Goal: Information Seeking & Learning: Compare options

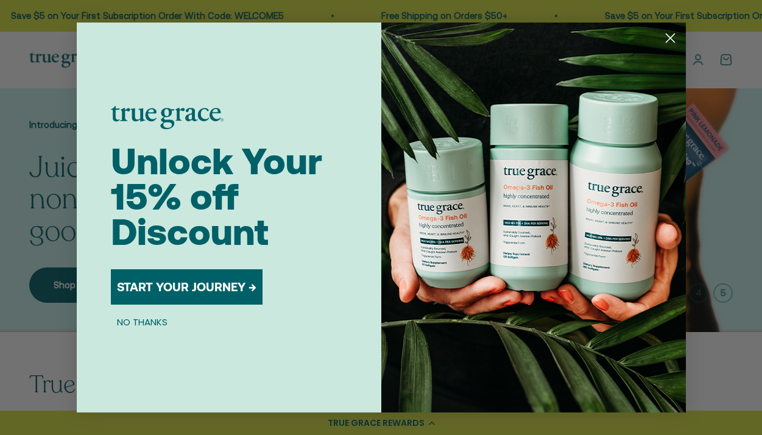
click at [154, 319] on button "NO THANKS" at bounding box center [142, 321] width 63 height 15
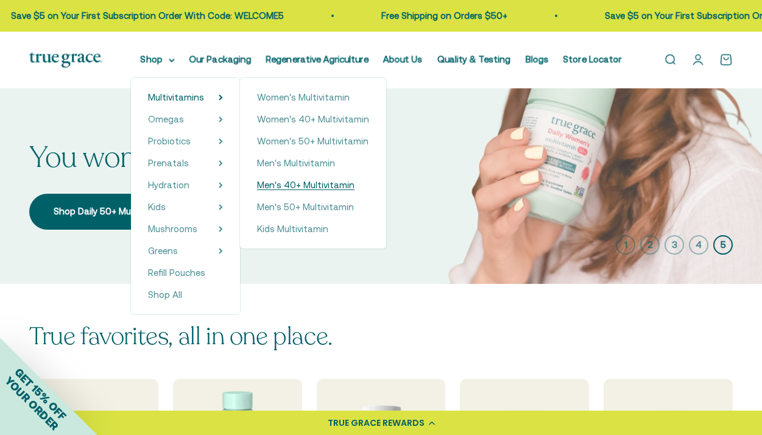
click at [297, 186] on span "Men's 40+ Multivitamin" at bounding box center [305, 185] width 97 height 10
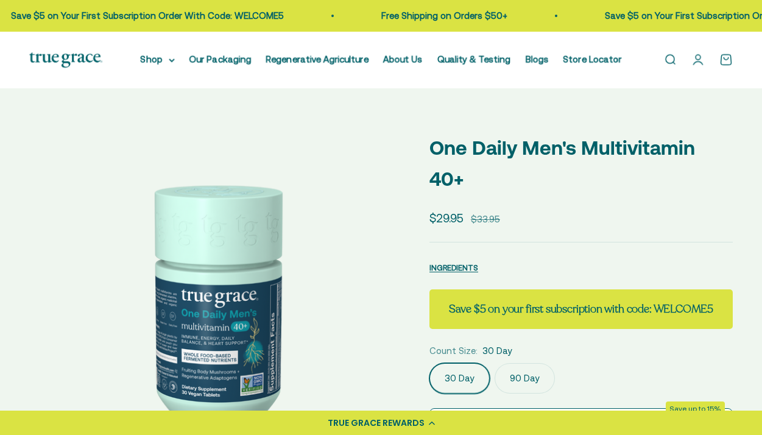
scroll to position [111, 0]
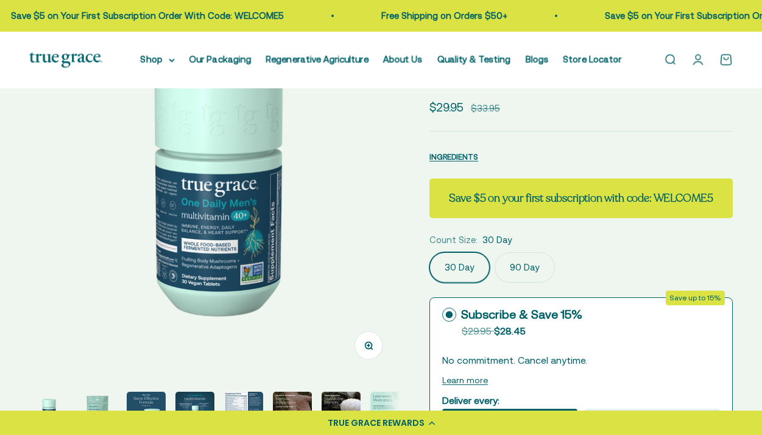
select select "3"
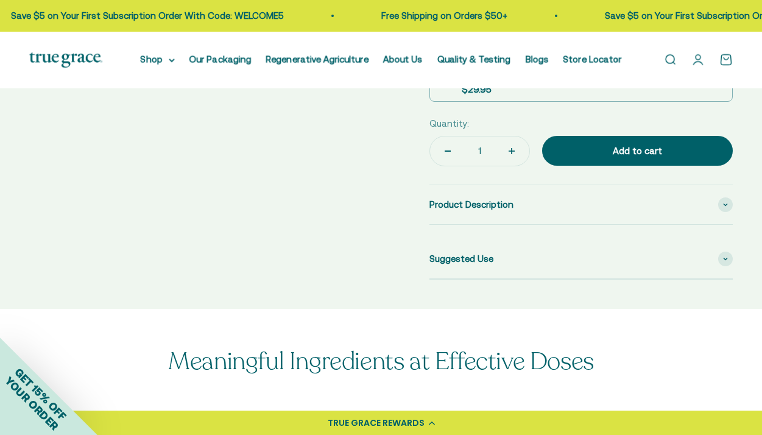
scroll to position [540, 0]
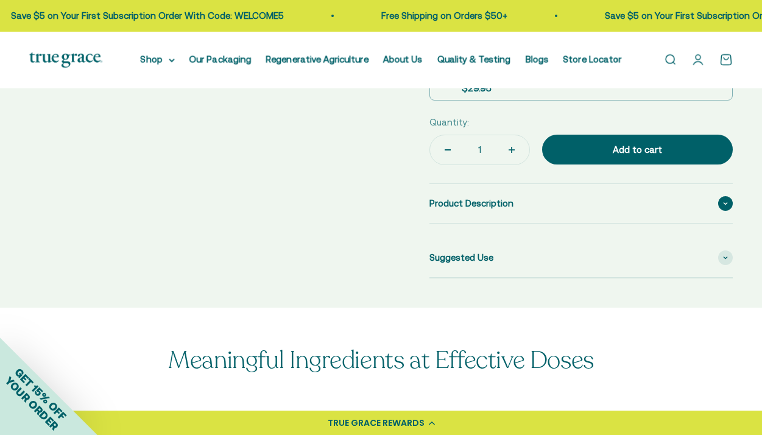
click at [726, 205] on span at bounding box center [725, 203] width 15 height 15
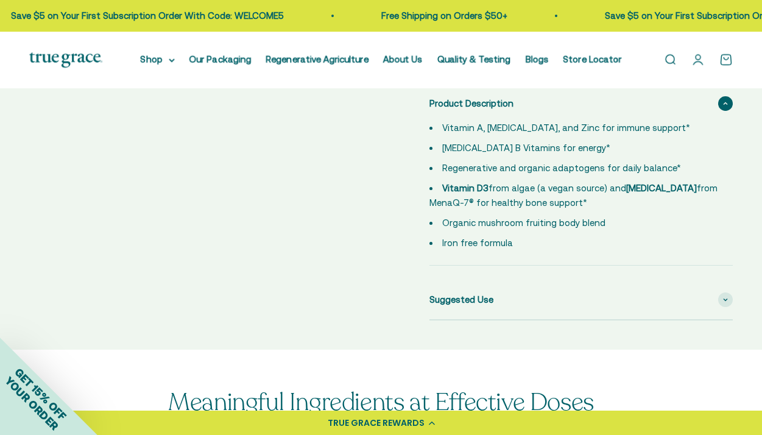
scroll to position [641, 0]
click at [723, 302] on span at bounding box center [725, 299] width 15 height 15
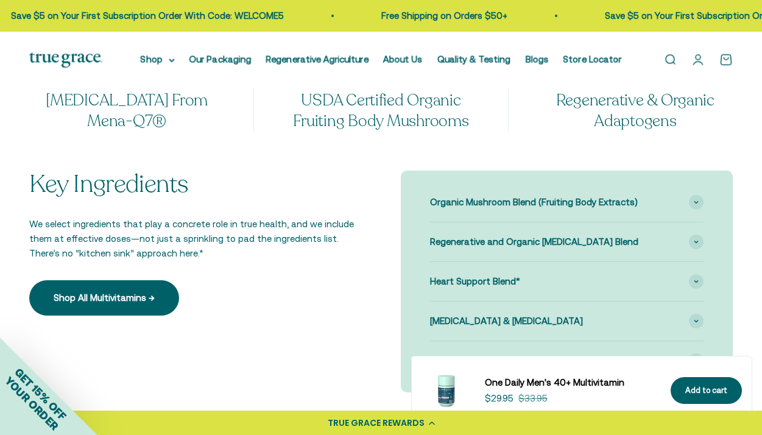
scroll to position [1081, 0]
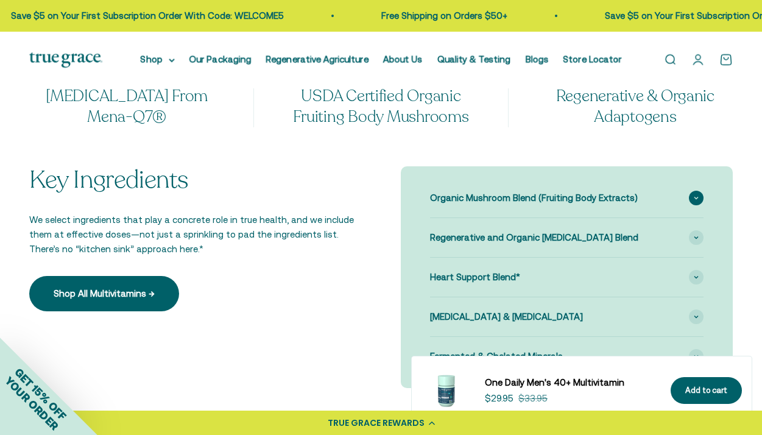
click at [693, 202] on span at bounding box center [696, 198] width 15 height 15
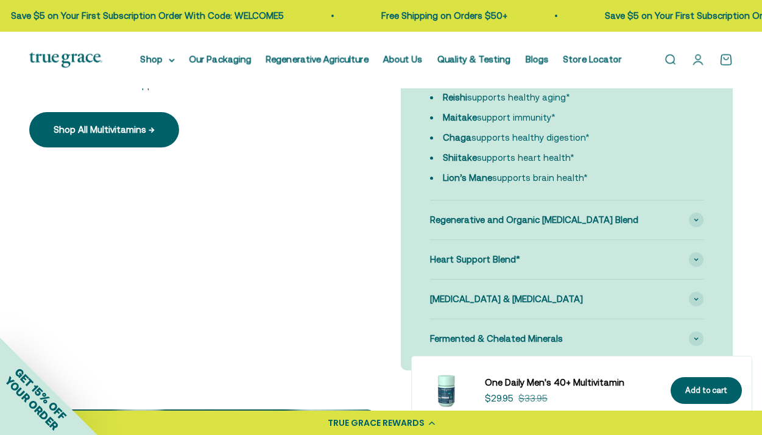
scroll to position [1251, 0]
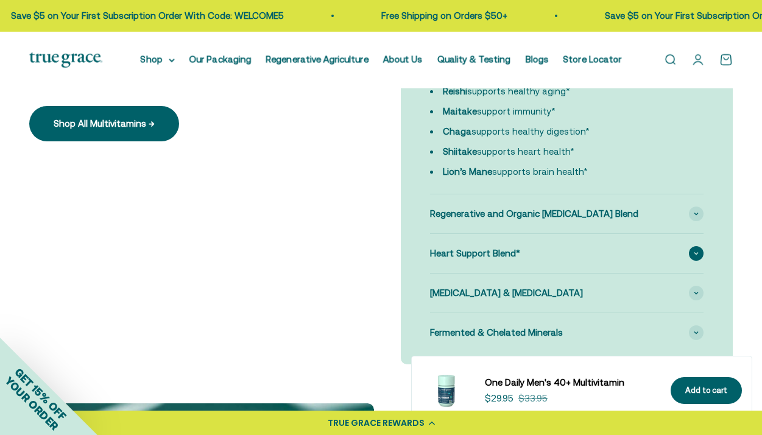
click at [692, 256] on span at bounding box center [696, 253] width 15 height 15
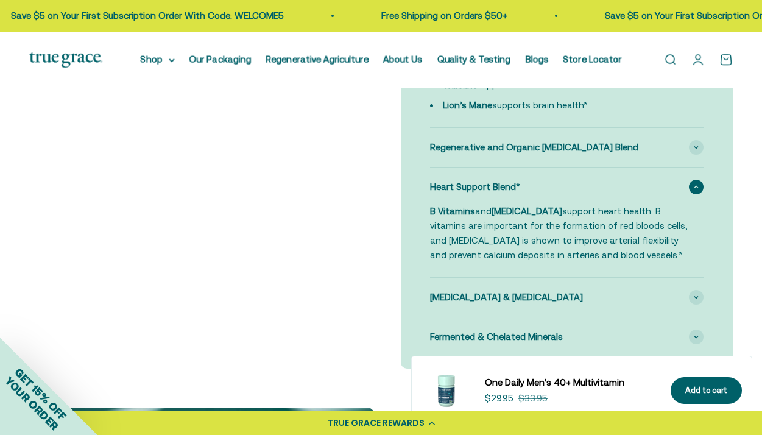
scroll to position [1320, 0]
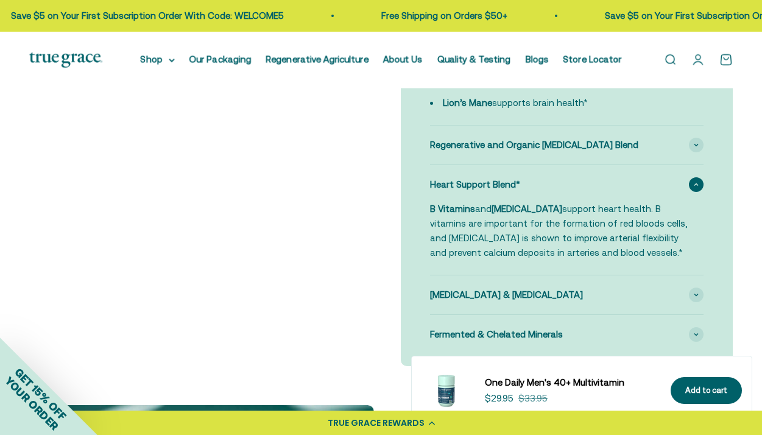
click at [696, 185] on icon at bounding box center [696, 184] width 4 height 2
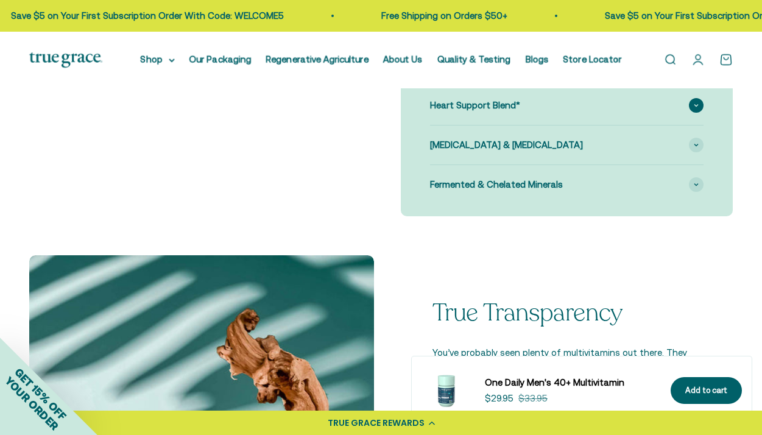
scroll to position [1400, 0]
click at [696, 186] on icon at bounding box center [696, 184] width 5 height 4
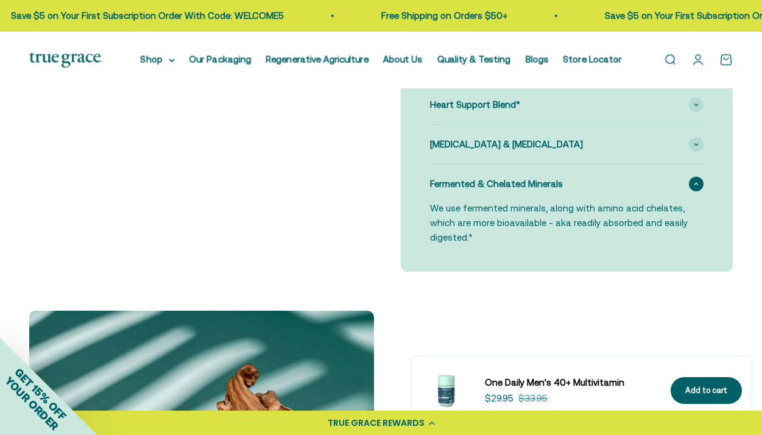
click at [696, 187] on span at bounding box center [696, 184] width 15 height 15
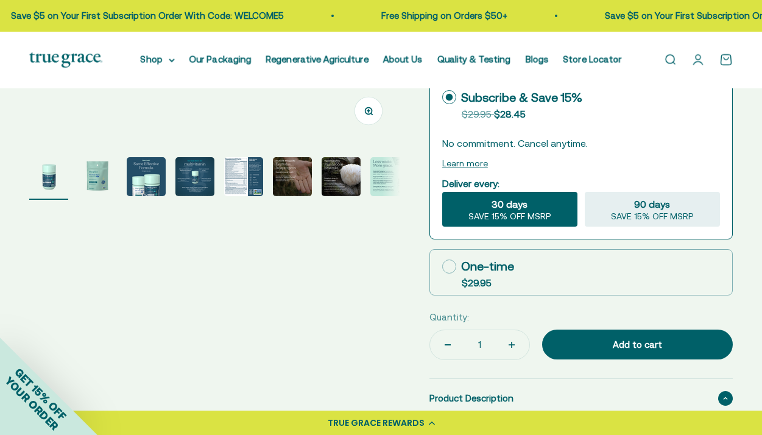
scroll to position [348, 0]
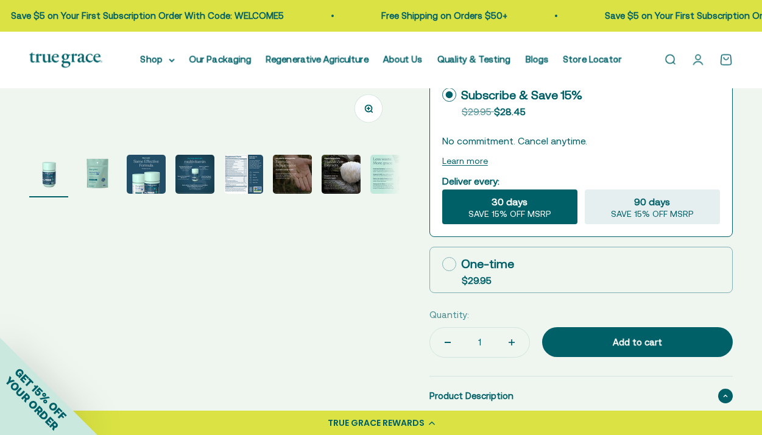
click at [388, 194] on img "Go to item 8" at bounding box center [389, 174] width 39 height 39
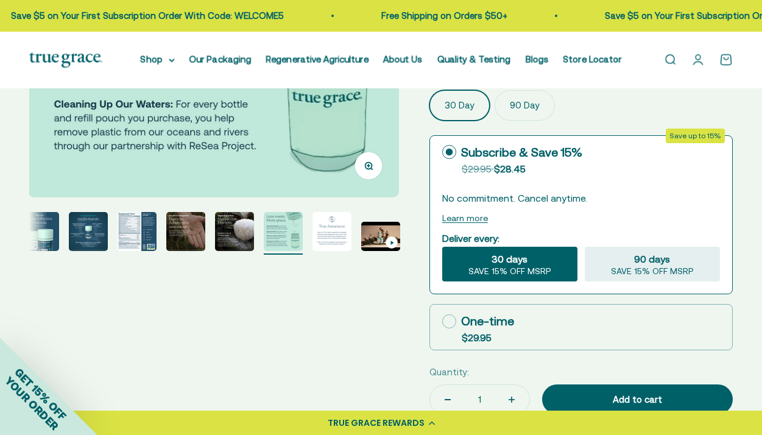
scroll to position [291, 0]
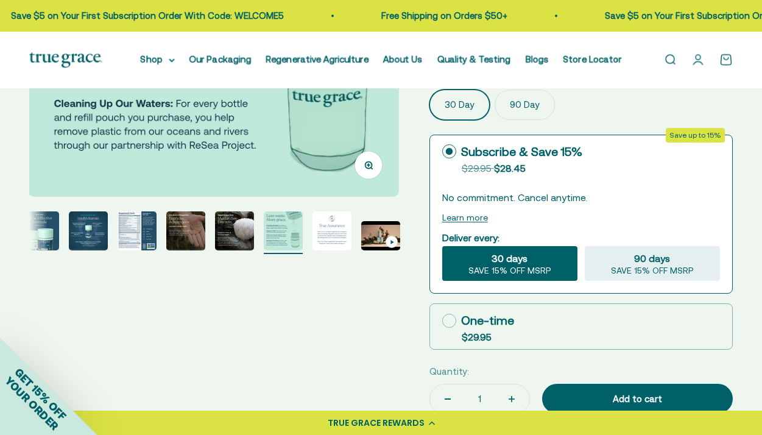
click at [238, 250] on img "Go to item 7" at bounding box center [234, 230] width 39 height 39
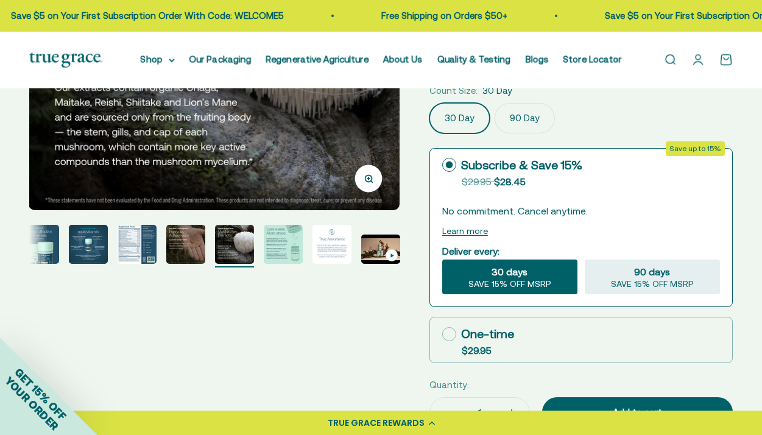
scroll to position [295, 0]
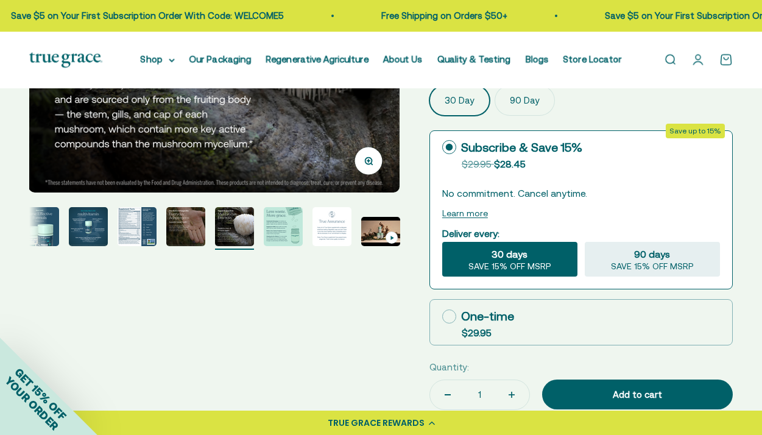
click at [183, 246] on img "Go to item 6" at bounding box center [185, 226] width 39 height 39
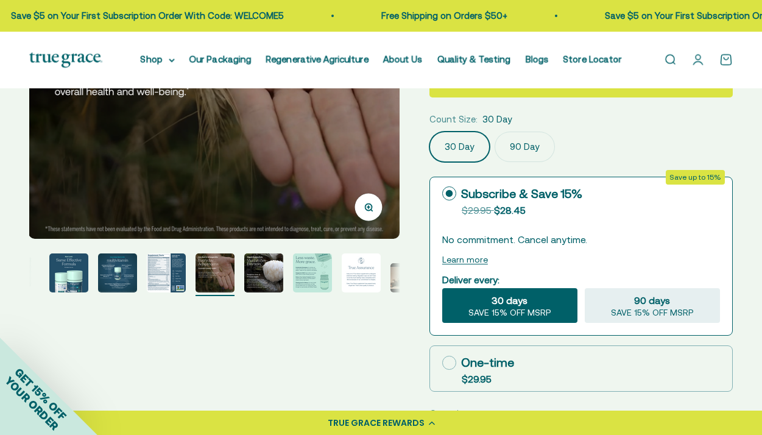
scroll to position [323, 0]
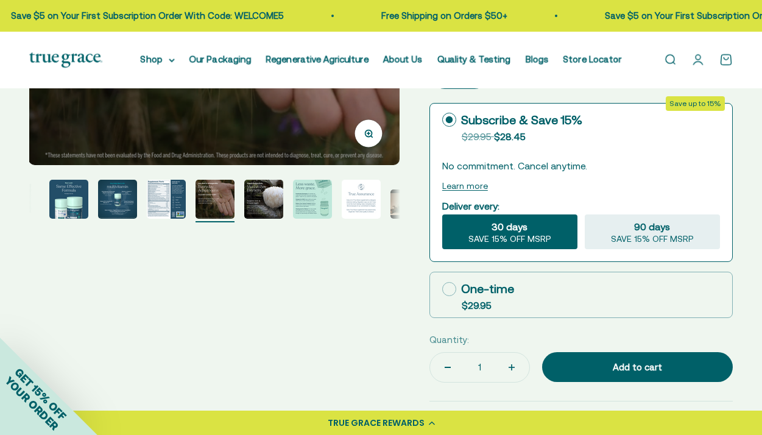
click at [169, 219] on img "Go to item 5" at bounding box center [166, 199] width 39 height 39
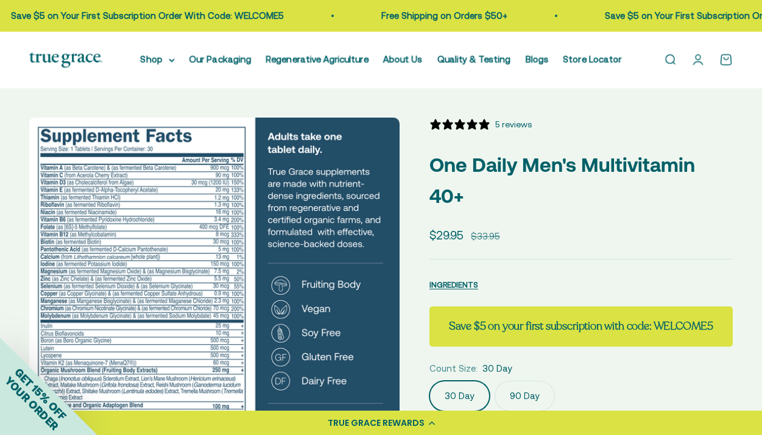
scroll to position [0, 0]
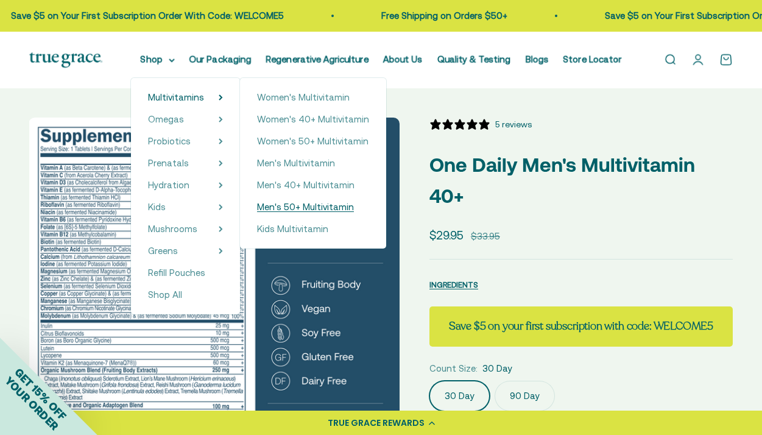
click at [318, 211] on span "Men's 50+ Multivitamin" at bounding box center [305, 207] width 97 height 10
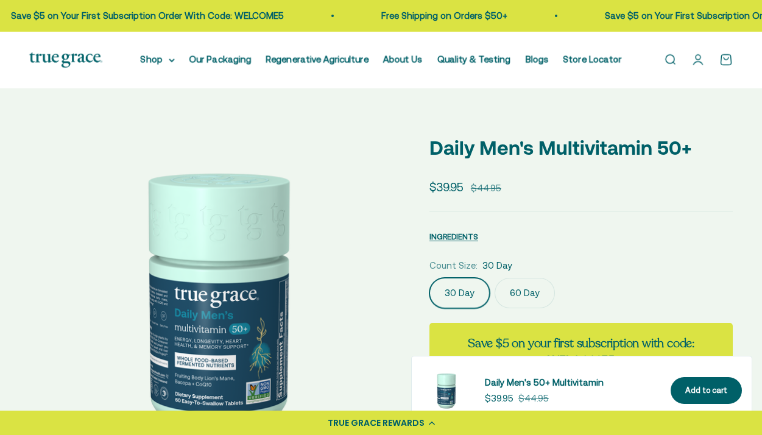
select select "3"
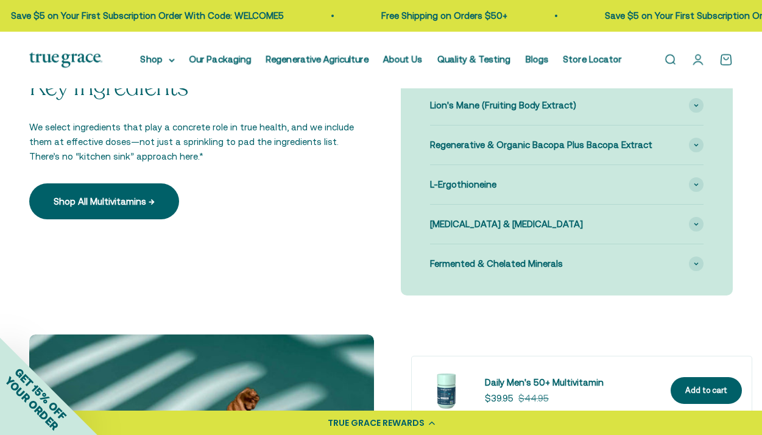
scroll to position [1170, 0]
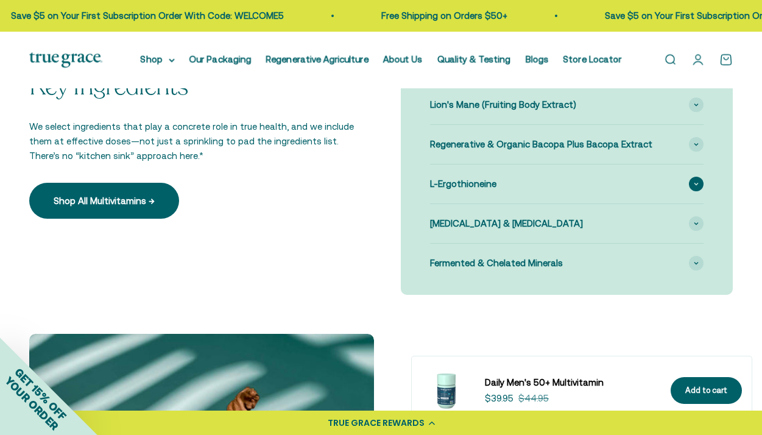
click at [695, 191] on span at bounding box center [696, 184] width 15 height 15
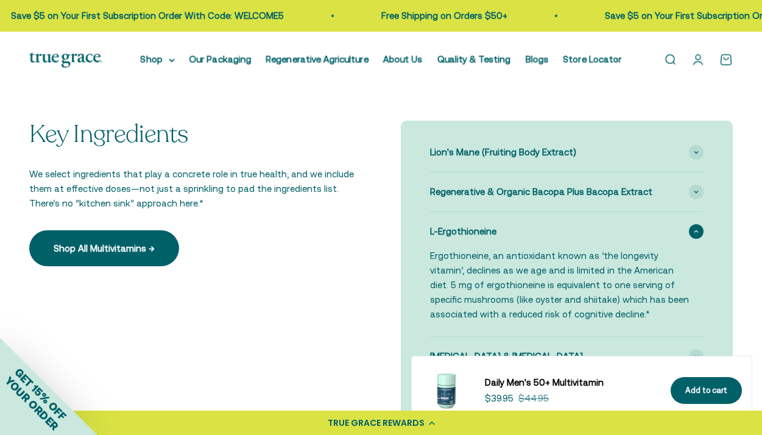
scroll to position [1108, 0]
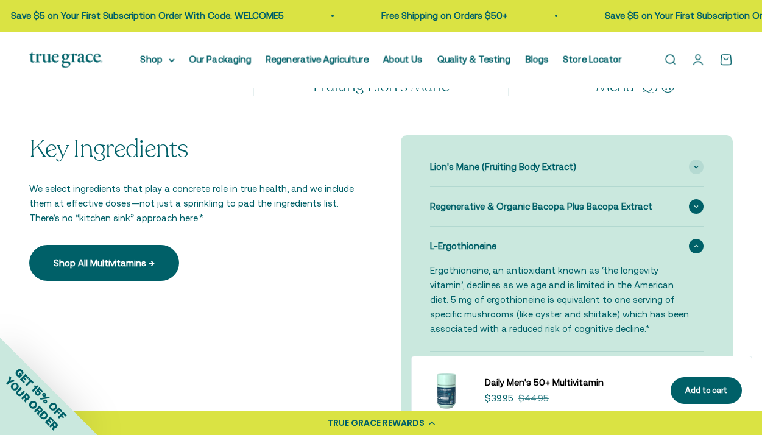
click at [695, 214] on span at bounding box center [696, 206] width 15 height 15
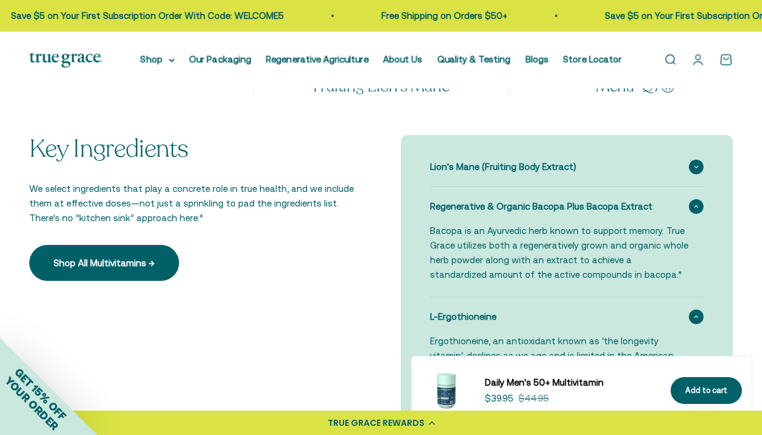
click at [694, 168] on icon at bounding box center [696, 167] width 4 height 2
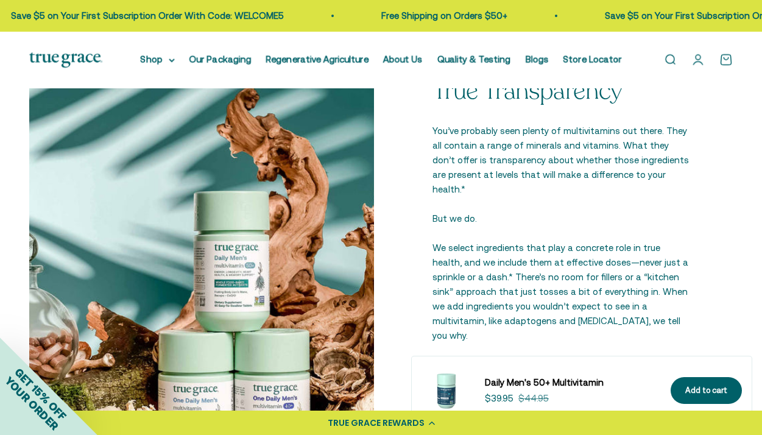
scroll to position [1736, 0]
